Goal: Find specific page/section: Find specific page/section

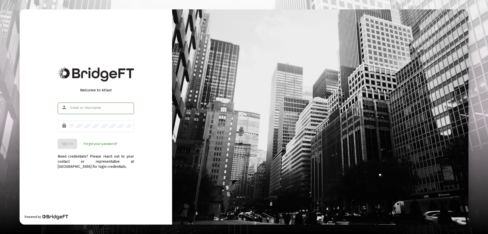
type input "[EMAIL_ADDRESS][DOMAIN_NAME]"
click at [66, 143] on span "Sign In" at bounding box center [67, 143] width 11 height 4
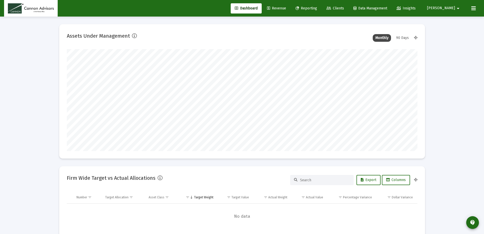
scroll to position [102, 189]
type input "[DATE]"
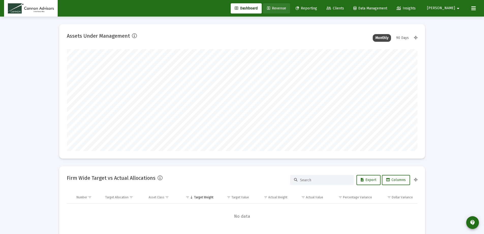
click at [286, 8] on span "Revenue" at bounding box center [276, 8] width 19 height 4
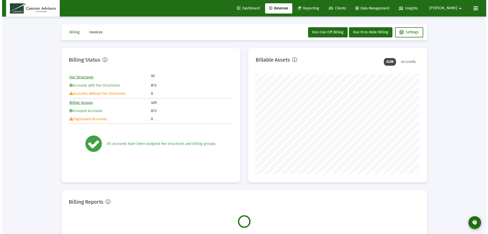
scroll to position [102, 164]
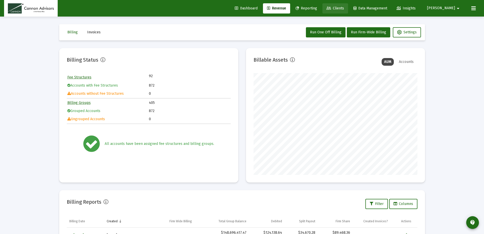
click at [344, 8] on span "Clients" at bounding box center [336, 8] width 18 height 4
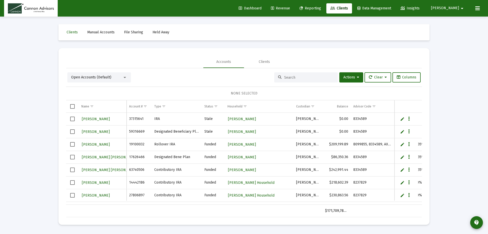
click at [298, 79] on input at bounding box center [309, 77] width 50 height 4
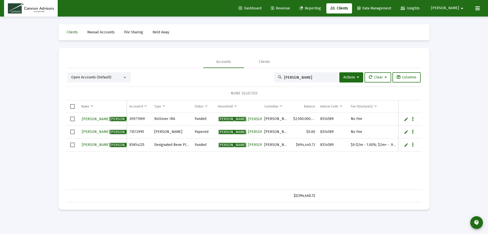
type input "[PERSON_NAME]"
